Goal: Task Accomplishment & Management: Manage account settings

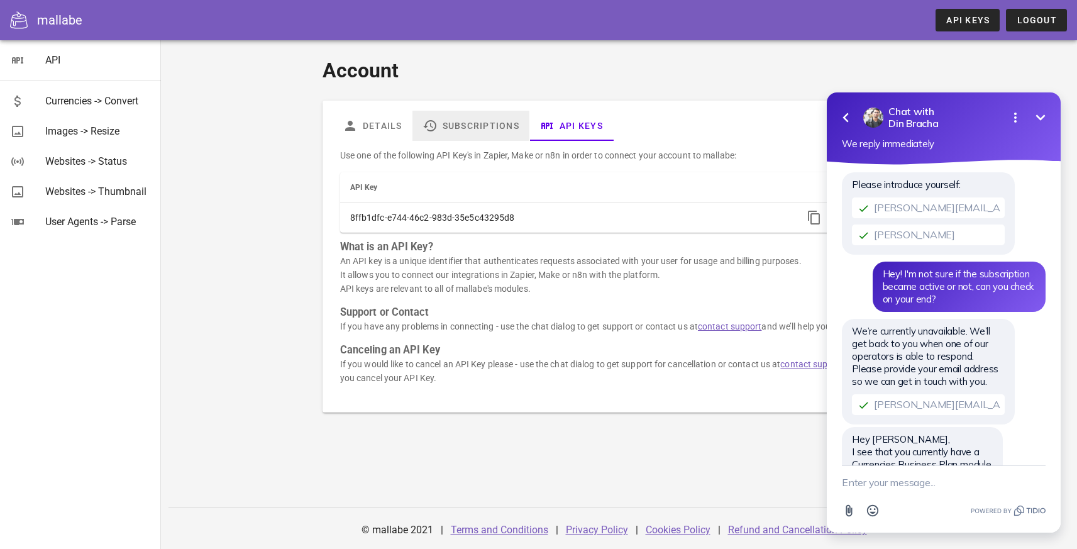
scroll to position [53, 0]
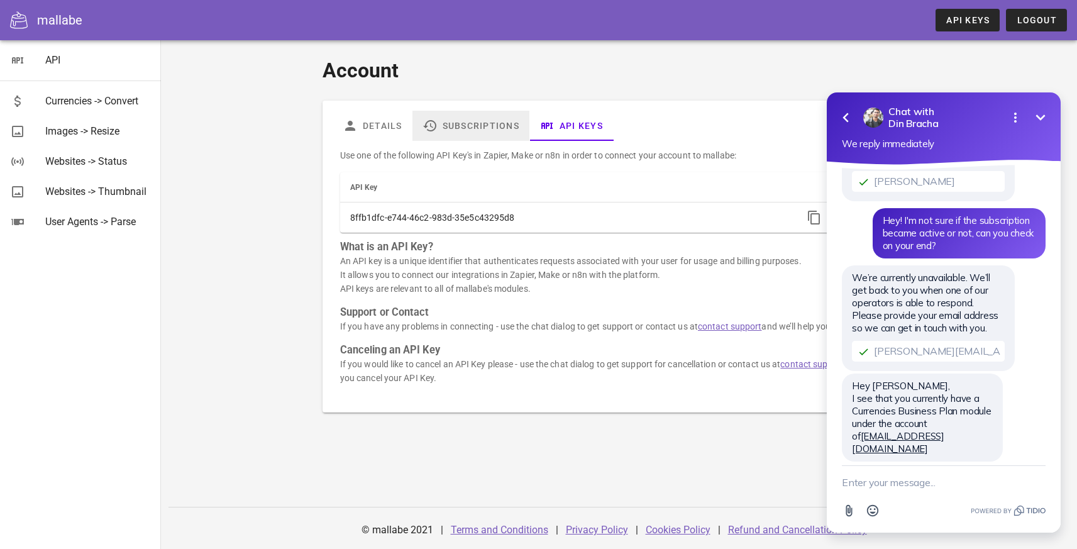
click at [458, 126] on link "Subscriptions" at bounding box center [470, 126] width 117 height 30
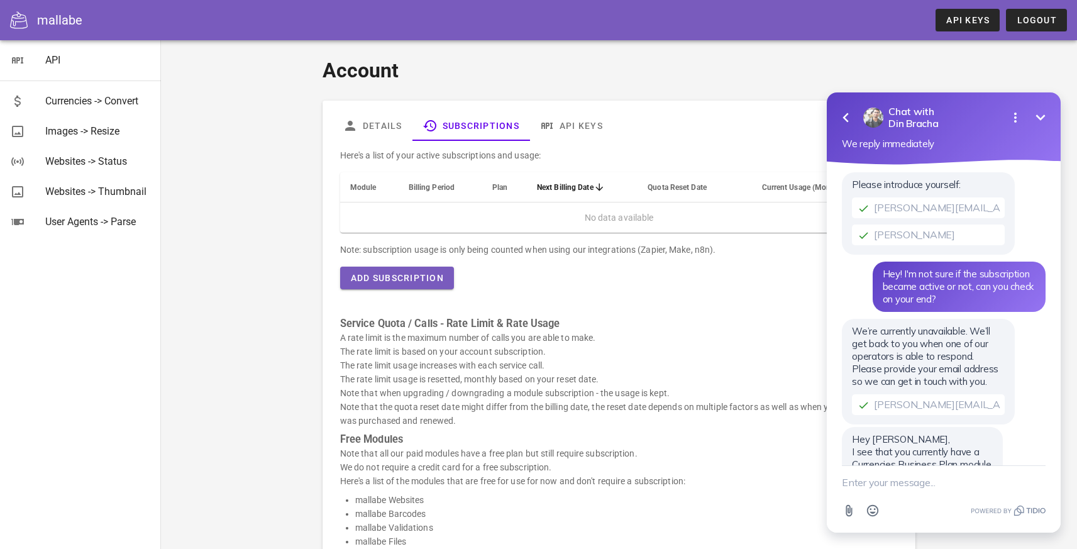
scroll to position [53, 0]
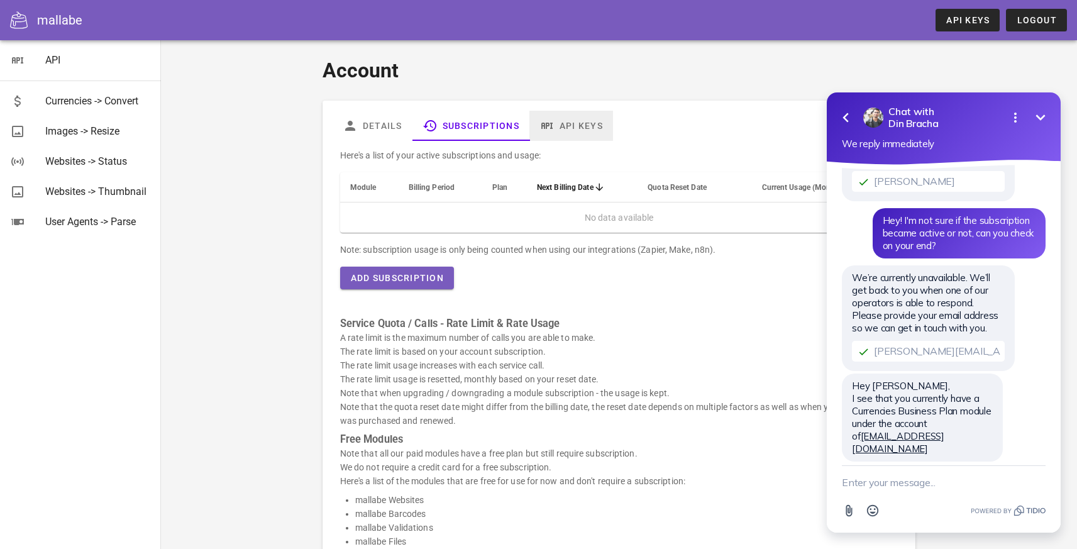
click at [576, 128] on link "API Keys" at bounding box center [571, 126] width 84 height 30
